Goal: Obtain resource: Download file/media

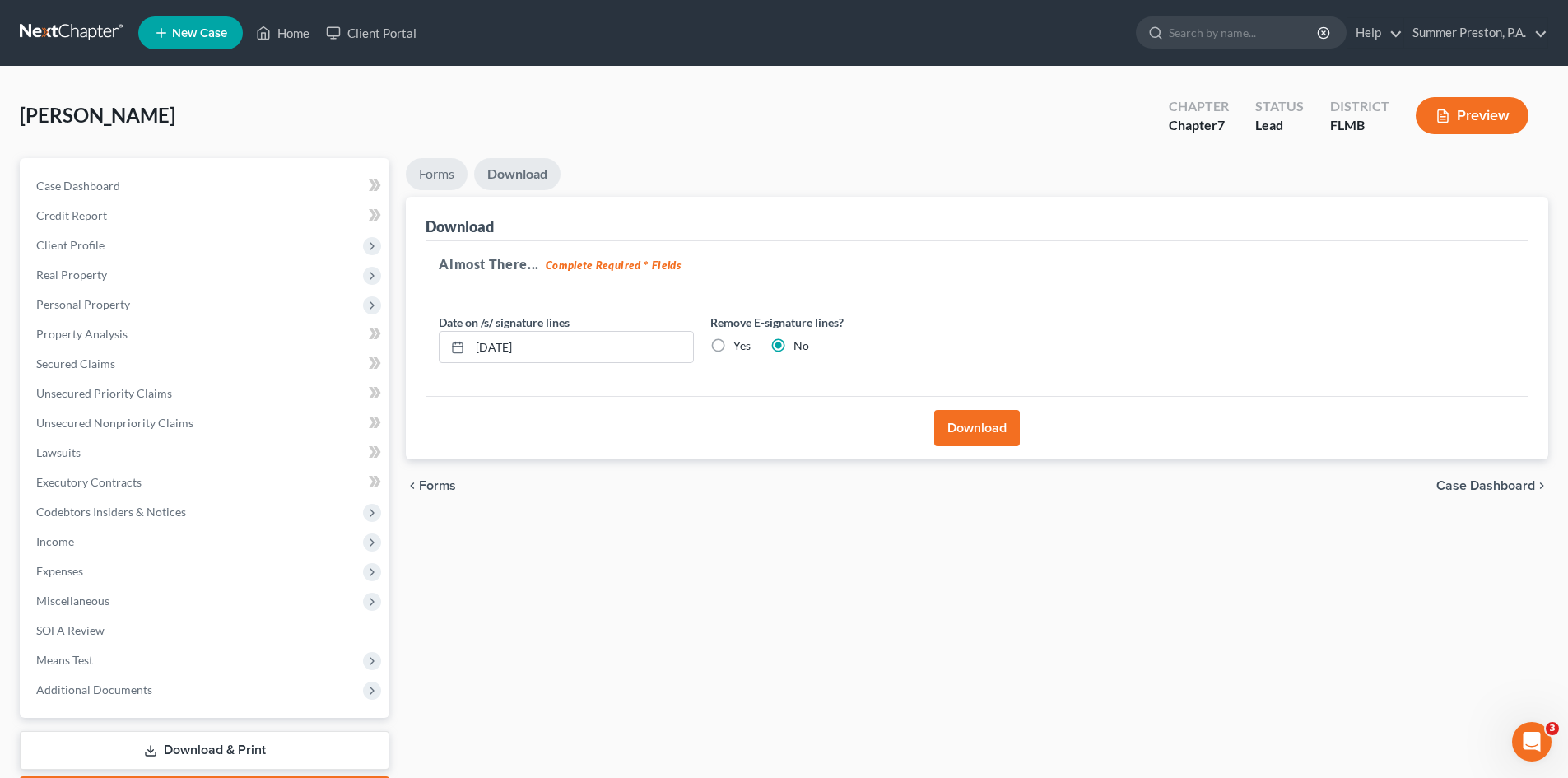
click at [441, 170] on link "Forms" at bounding box center [436, 174] width 62 height 32
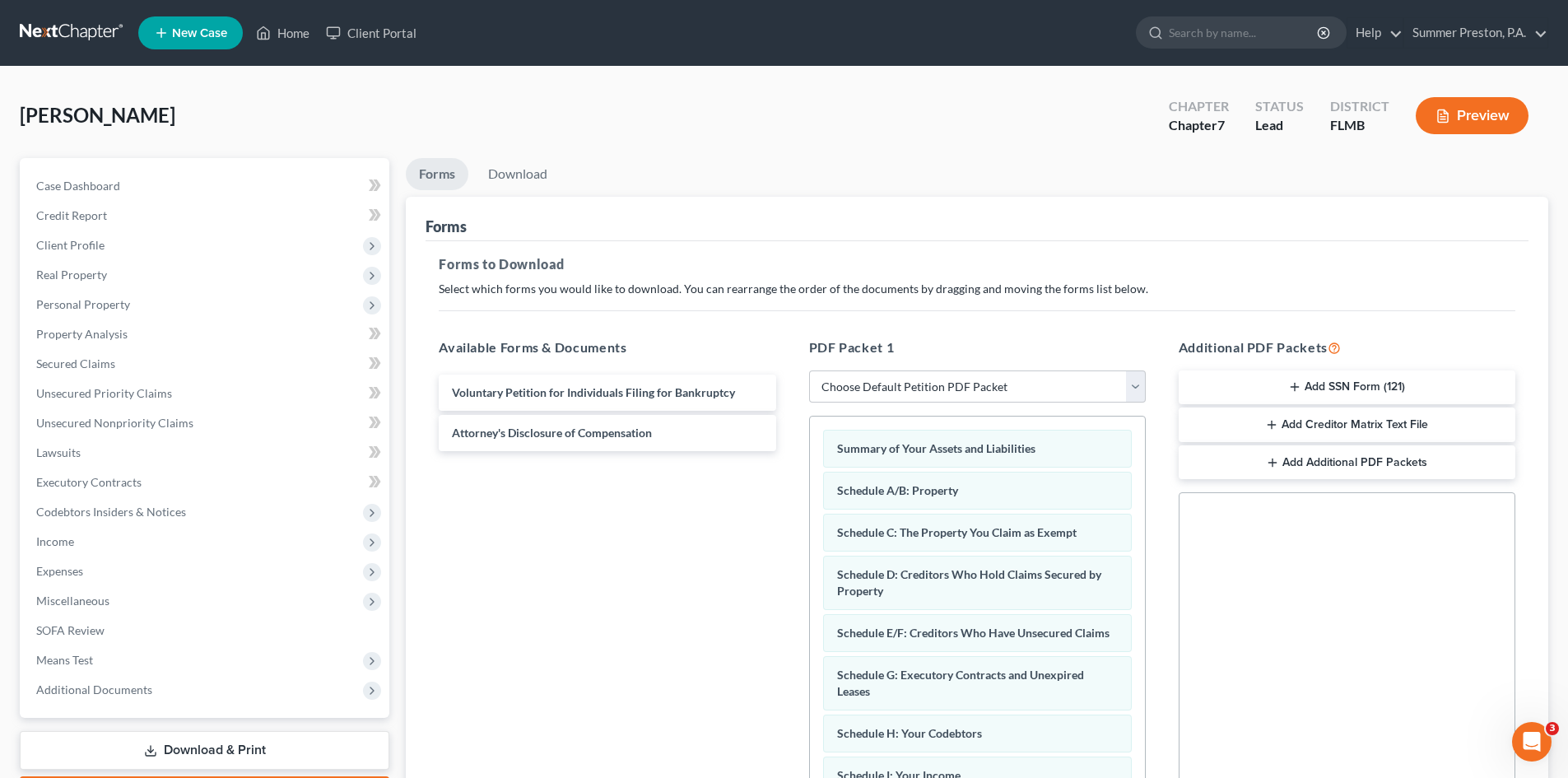
click at [1330, 386] on button "Add SSN Form (121)" at bounding box center [1347, 387] width 337 height 35
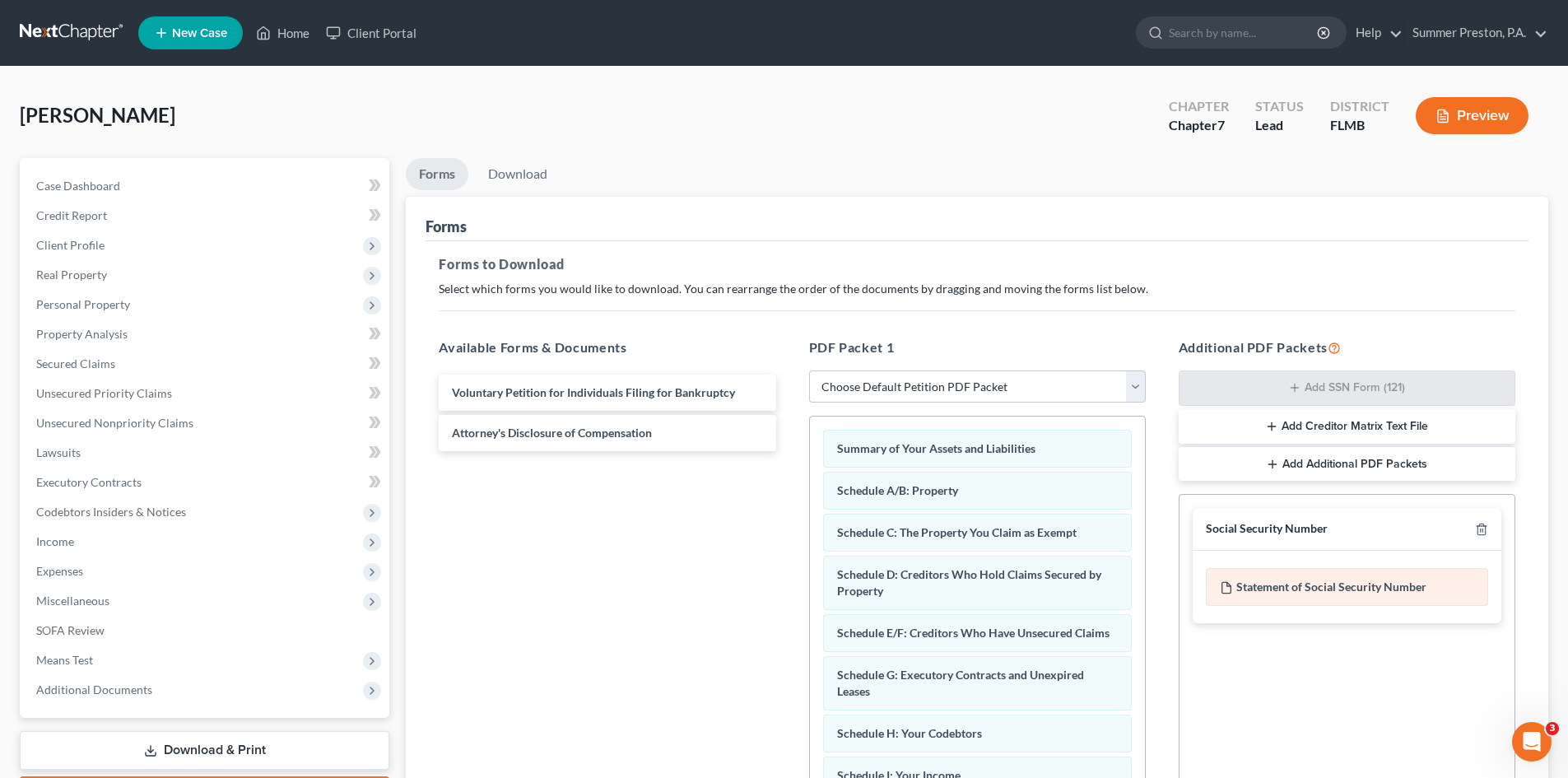
click at [1247, 584] on div "Statement of Social Security Number" at bounding box center [1347, 587] width 282 height 38
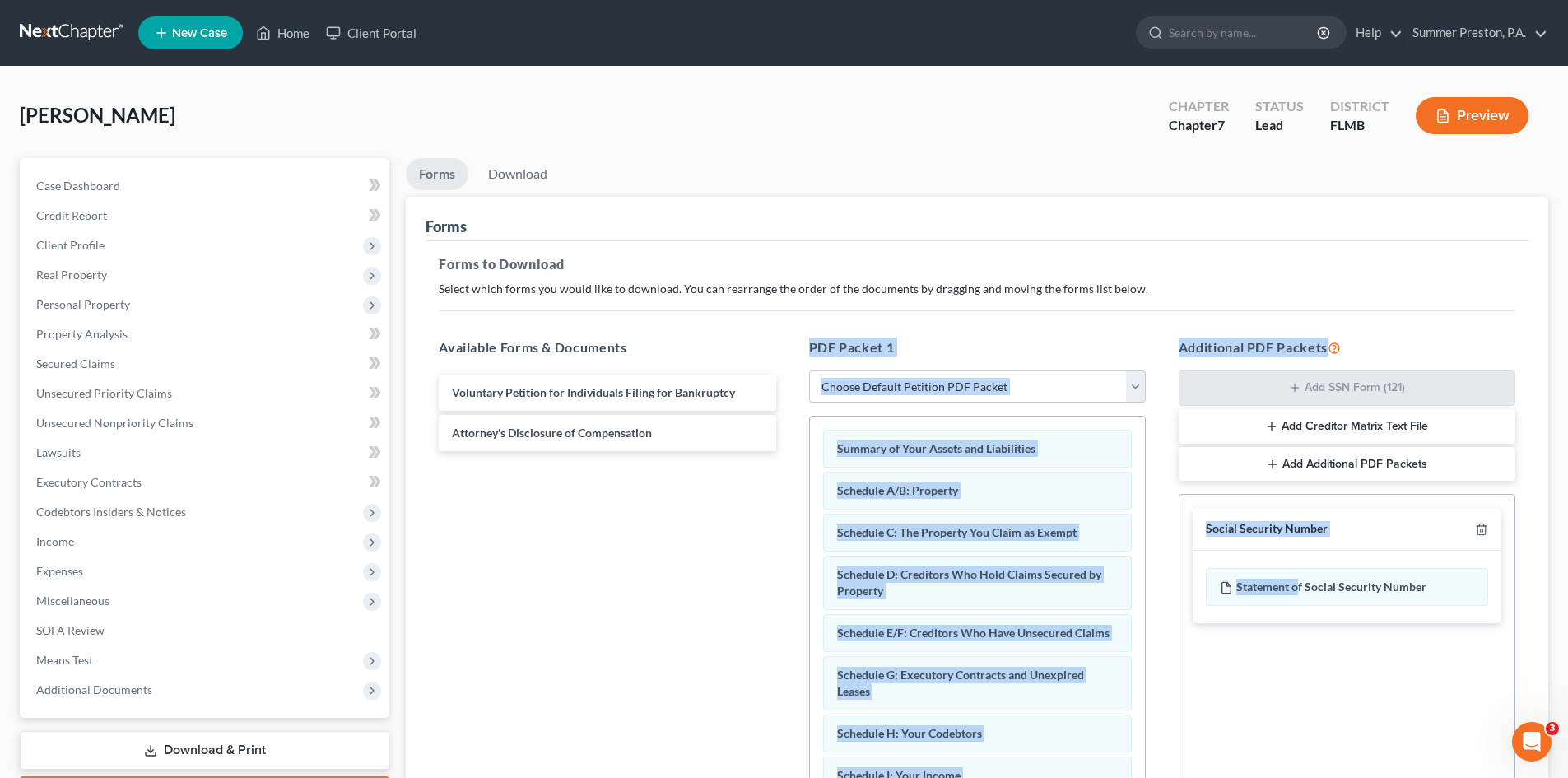
drag, startPoint x: 1297, startPoint y: 587, endPoint x: 705, endPoint y: 584, distance: 592.0
click at [707, 584] on div "Available Forms & Documents Voluntary Petition for Individuals Filing for Bankr…" at bounding box center [977, 604] width 1110 height 558
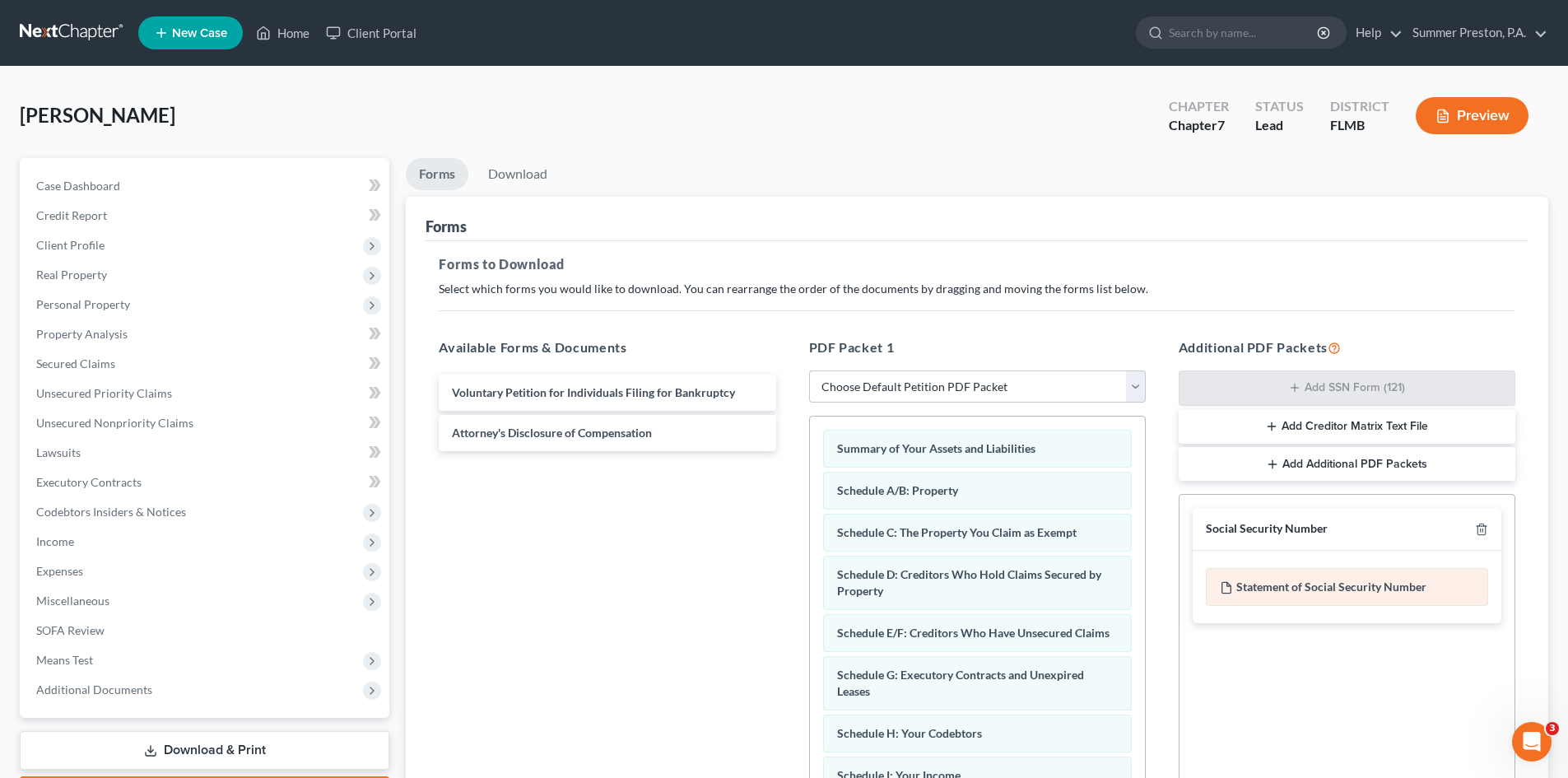
click at [1374, 578] on div "Statement of Social Security Number" at bounding box center [1347, 587] width 282 height 38
click at [528, 170] on link "Download" at bounding box center [518, 174] width 85 height 32
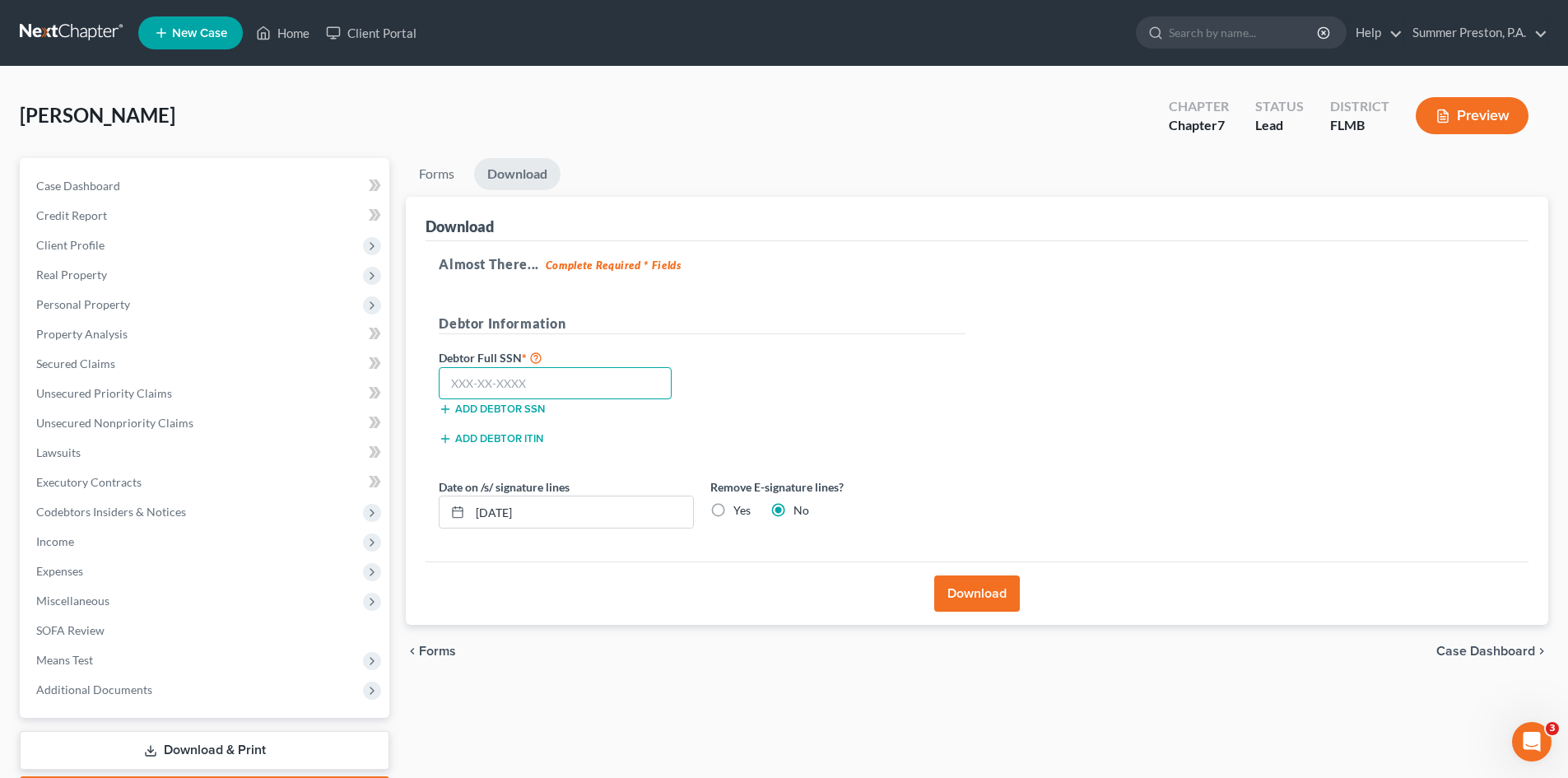
click at [641, 378] on input "text" at bounding box center [555, 383] width 233 height 33
type input "133-64-1376"
click at [973, 584] on button "Download" at bounding box center [977, 593] width 85 height 36
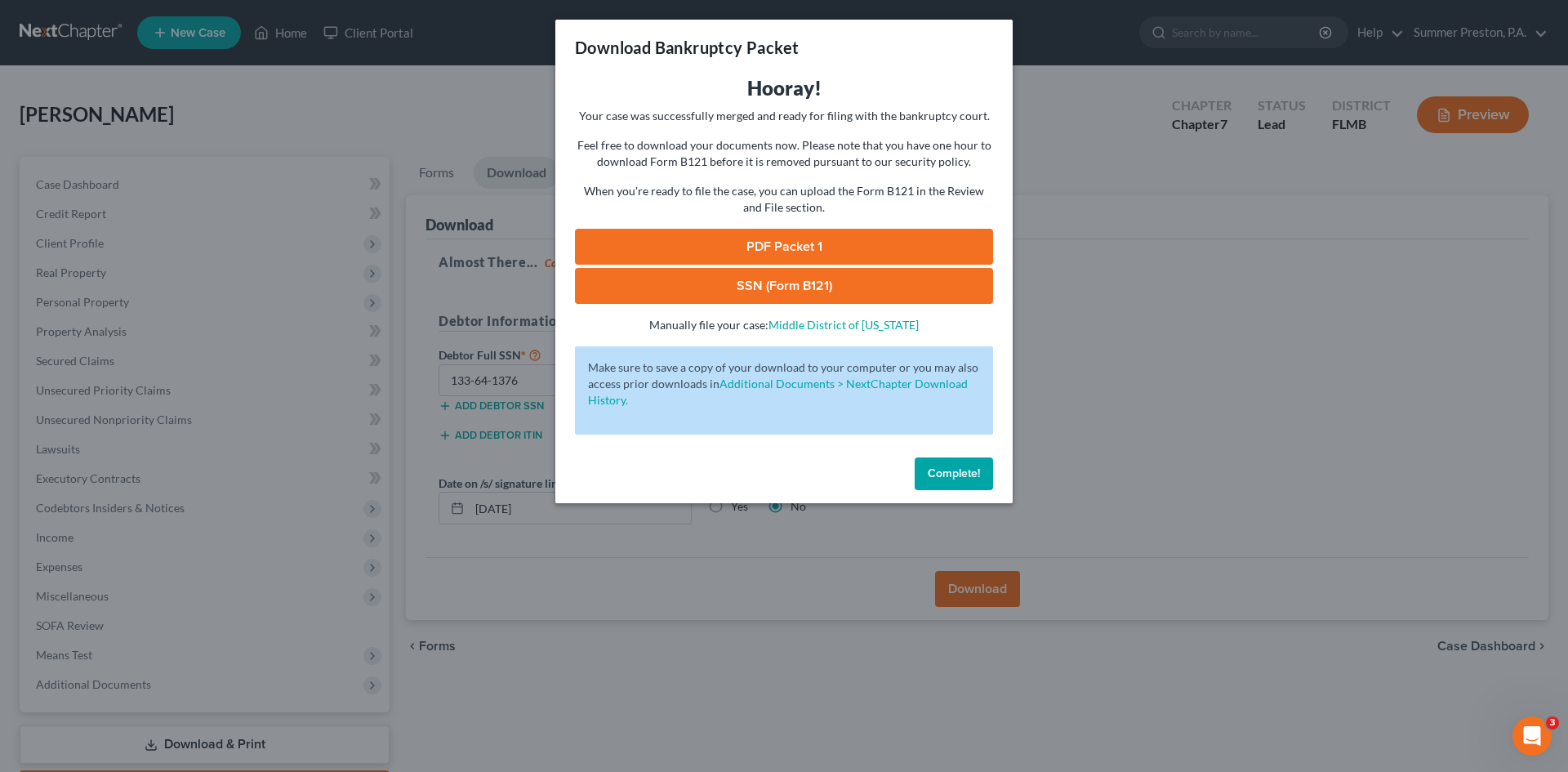
click at [794, 279] on link "SSN (Form B121)" at bounding box center [784, 285] width 418 height 36
